Goal: Task Accomplishment & Management: Use online tool/utility

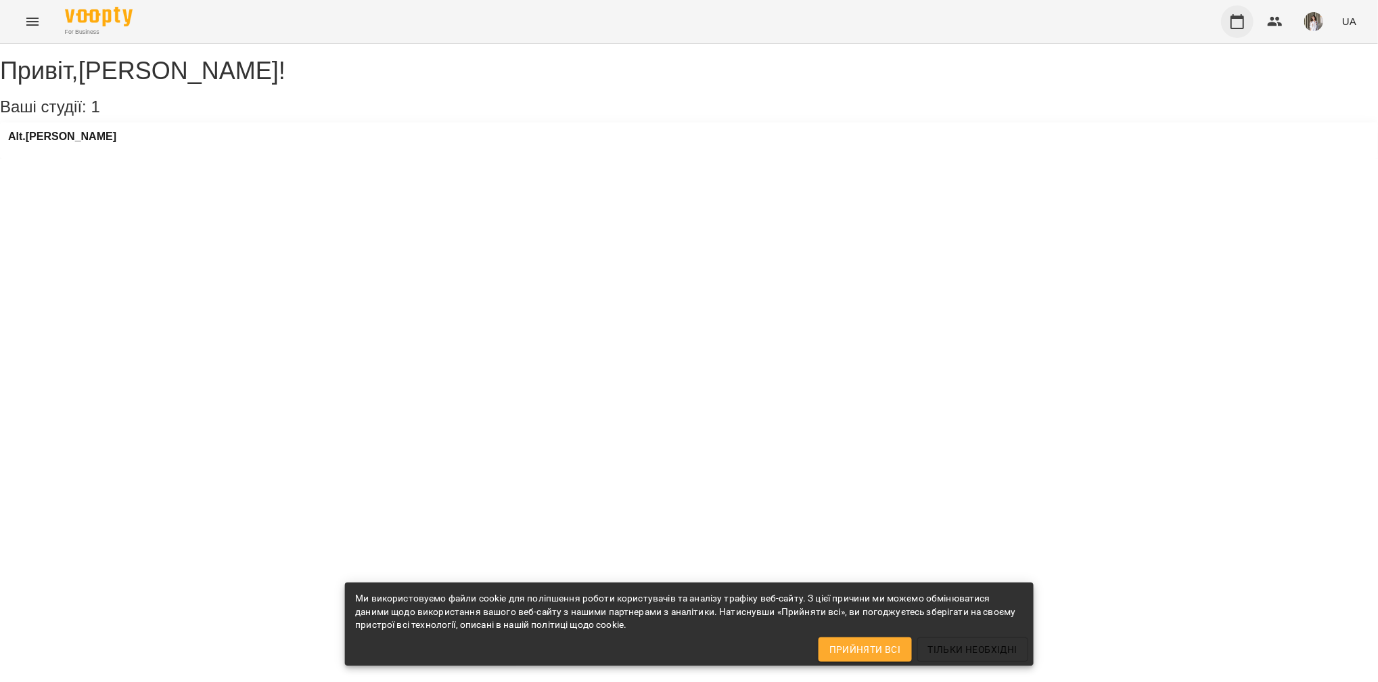
click at [1229, 22] on button "button" at bounding box center [1237, 21] width 32 height 32
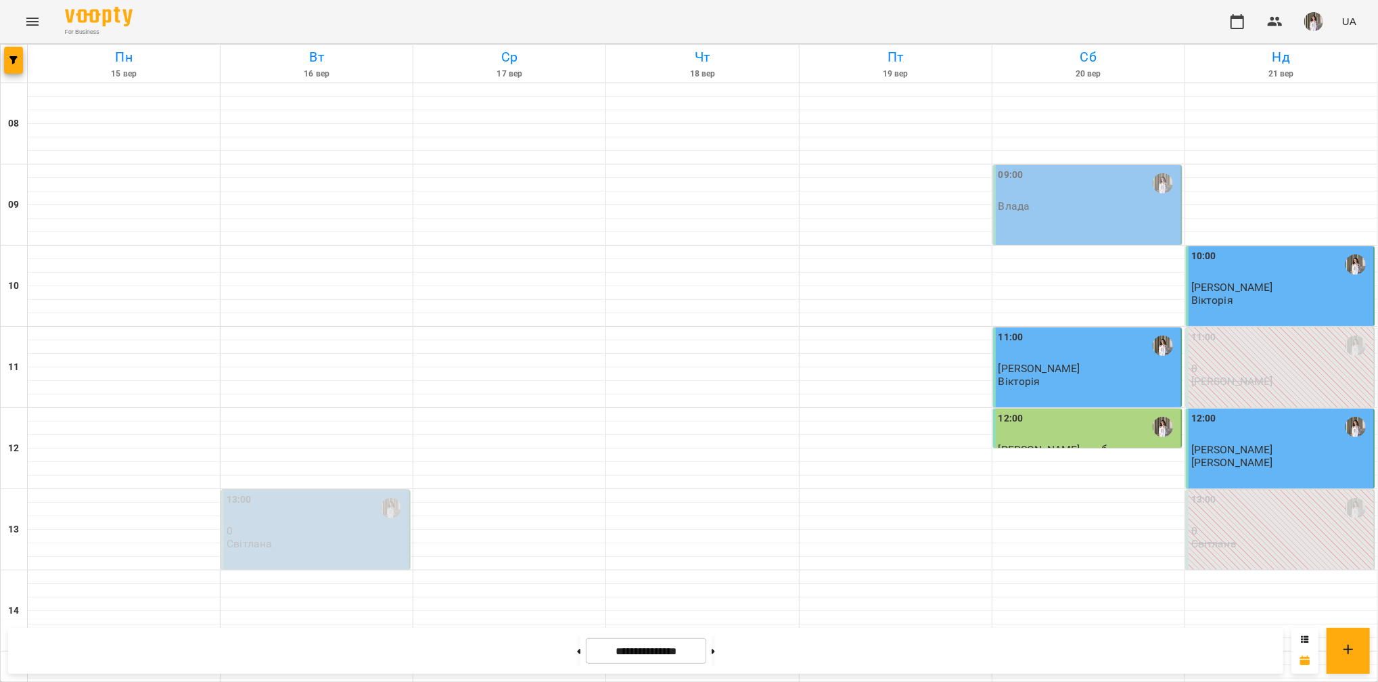
scroll to position [680, 0]
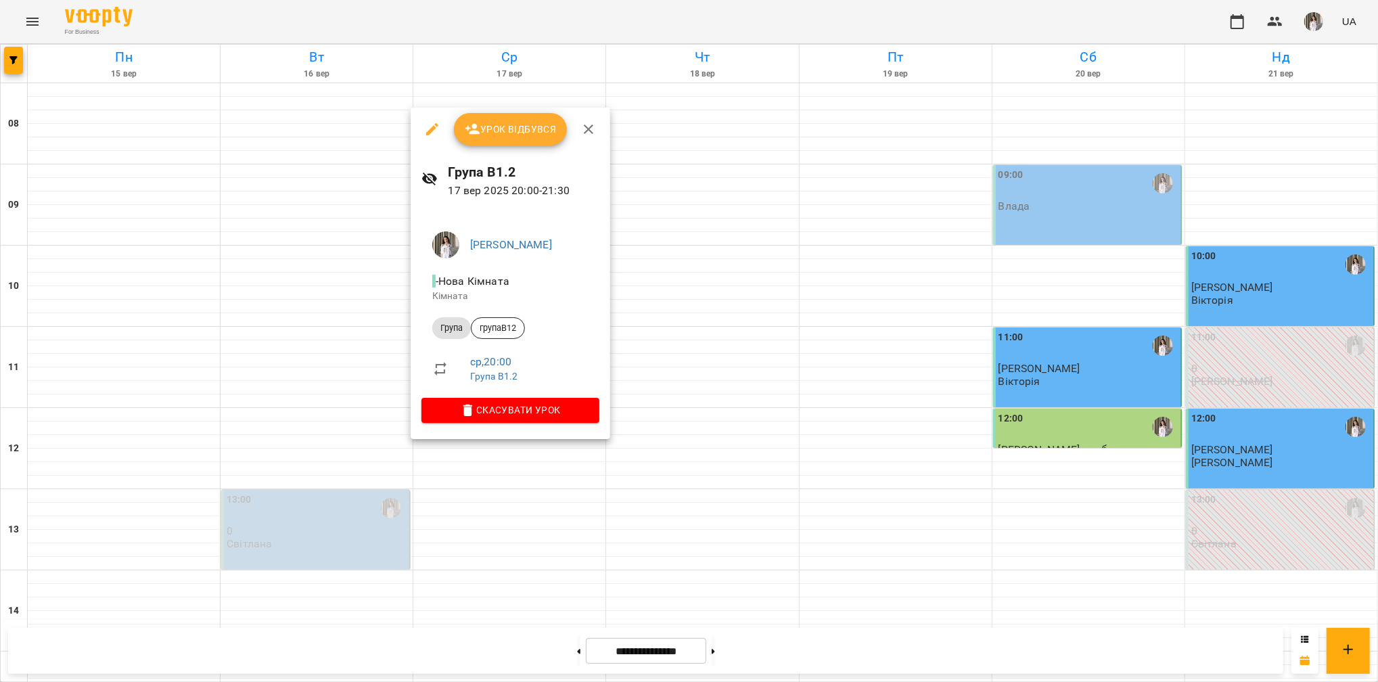
click at [521, 131] on span "Урок відбувся" at bounding box center [511, 129] width 92 height 16
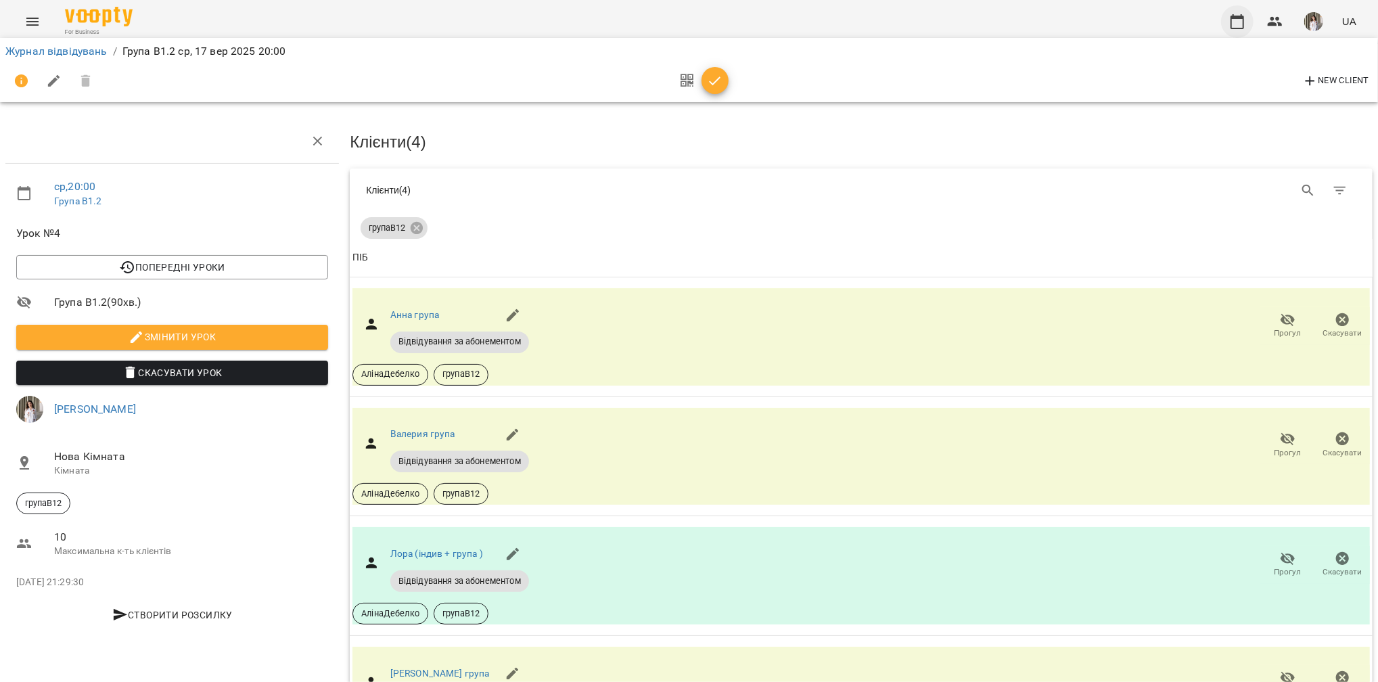
click at [1230, 24] on button "button" at bounding box center [1237, 21] width 32 height 32
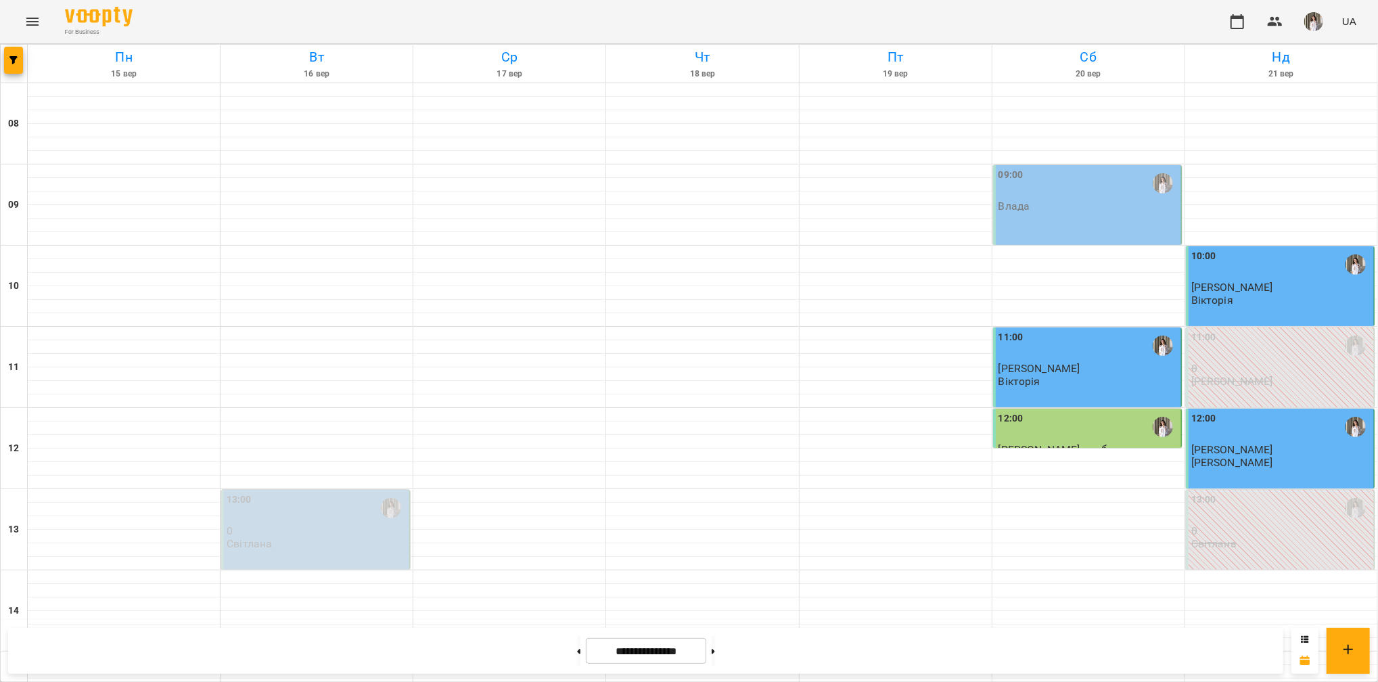
scroll to position [680, 0]
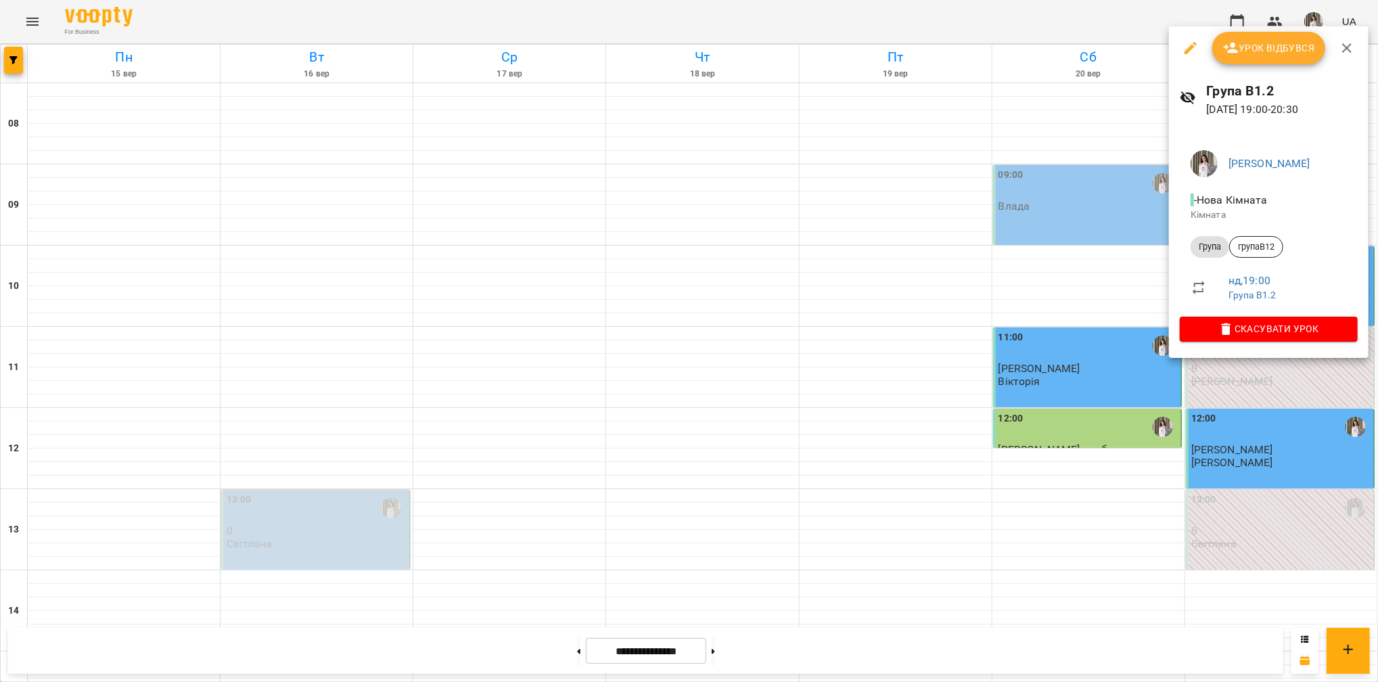
click at [1254, 41] on span "Урок відбувся" at bounding box center [1269, 48] width 92 height 16
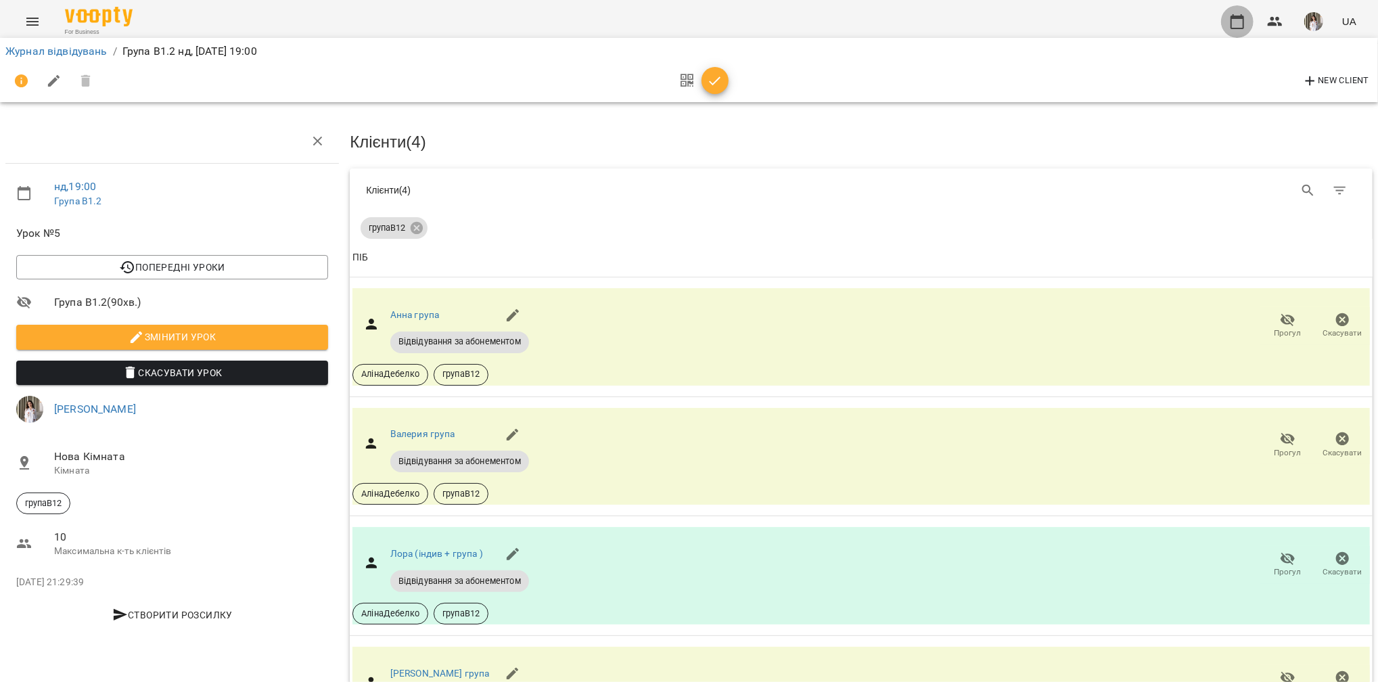
click at [1228, 24] on button "button" at bounding box center [1237, 21] width 32 height 32
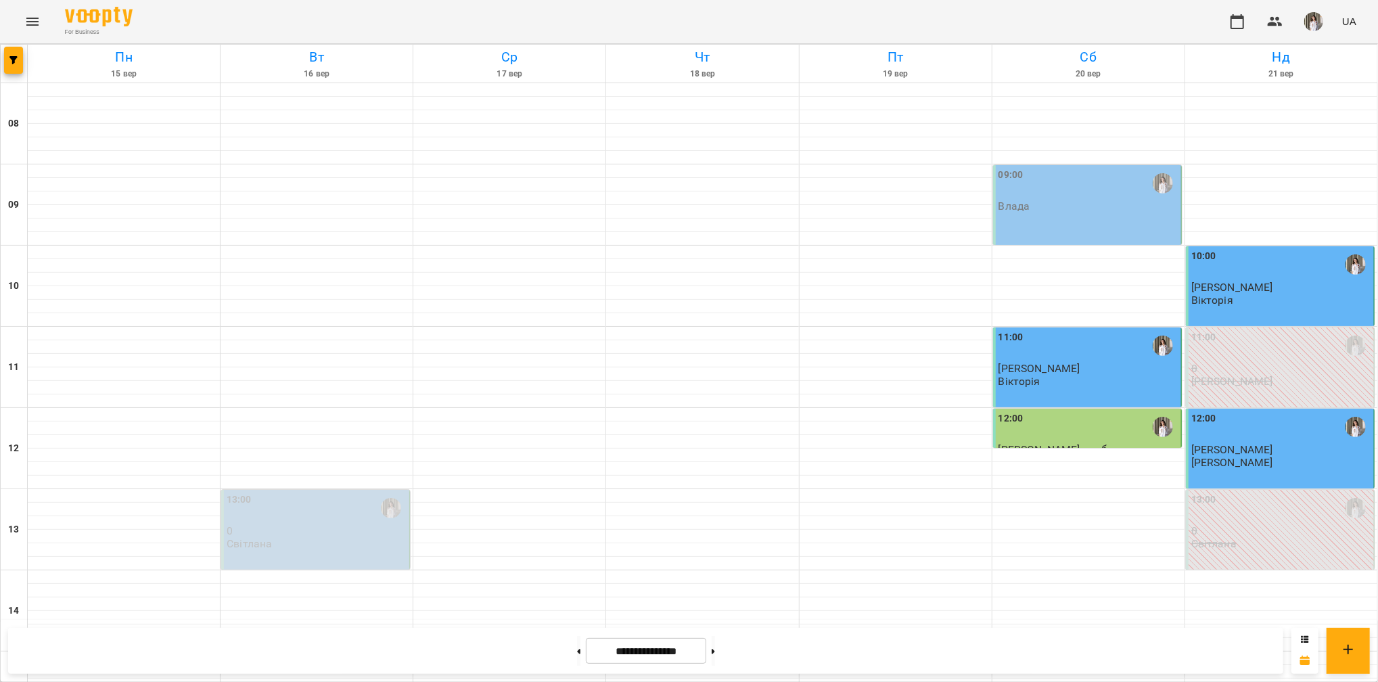
scroll to position [680, 0]
